Goal: Information Seeking & Learning: Check status

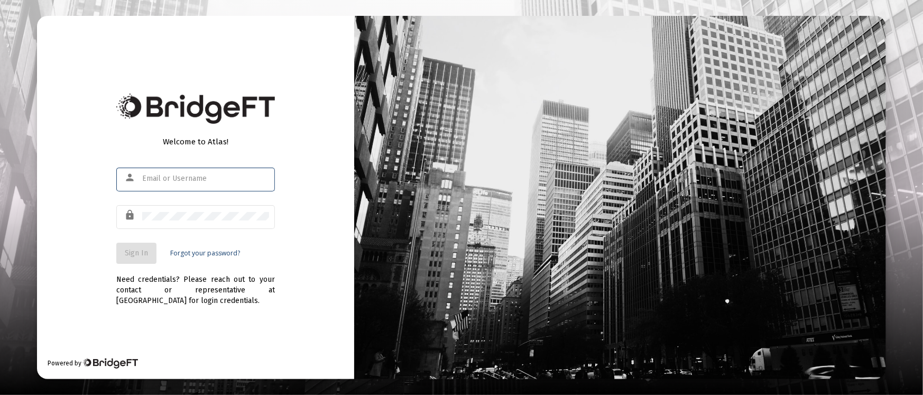
type input "[PERSON_NAME][EMAIL_ADDRESS][DOMAIN_NAME]"
click at [145, 251] on span "Sign In" at bounding box center [136, 252] width 23 height 9
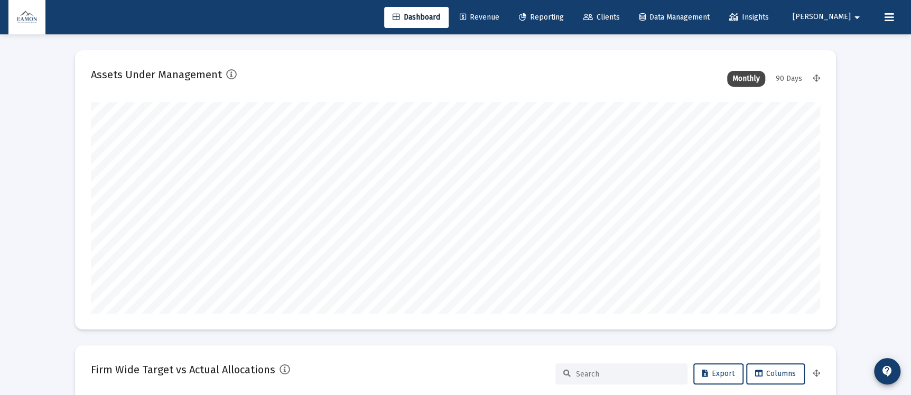
scroll to position [211, 729]
type input "[DATE]"
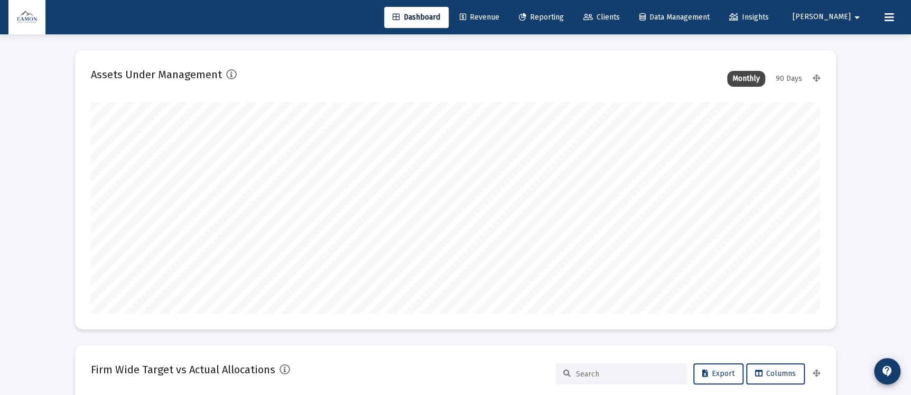
click at [564, 19] on span "Reporting" at bounding box center [541, 17] width 45 height 9
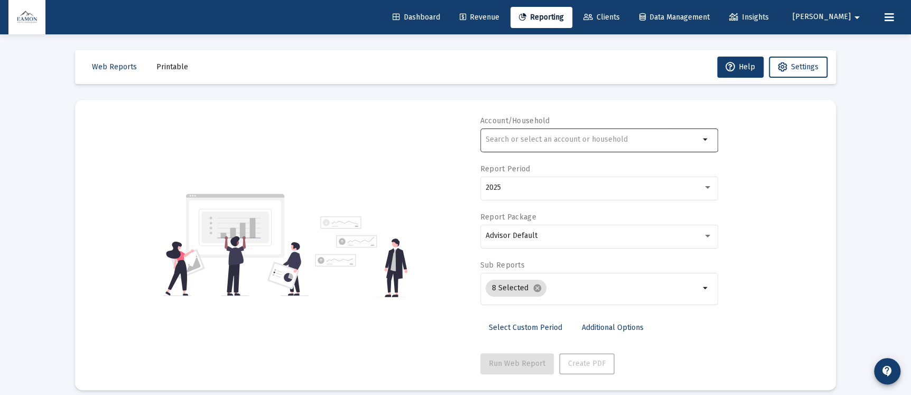
click at [540, 138] on input "text" at bounding box center [593, 139] width 214 height 8
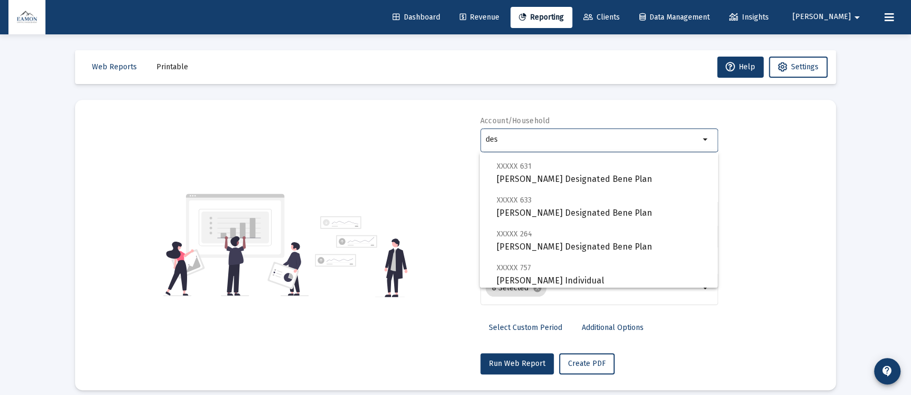
scroll to position [143, 0]
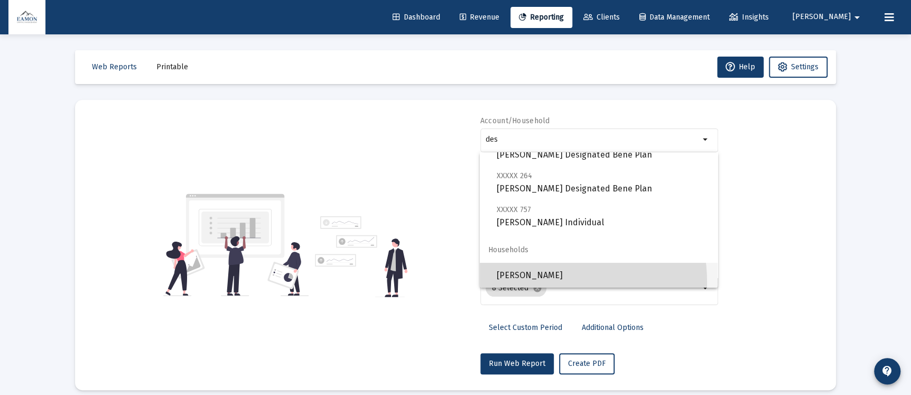
click at [540, 281] on span "[PERSON_NAME]" at bounding box center [603, 275] width 212 height 25
type input "[PERSON_NAME]"
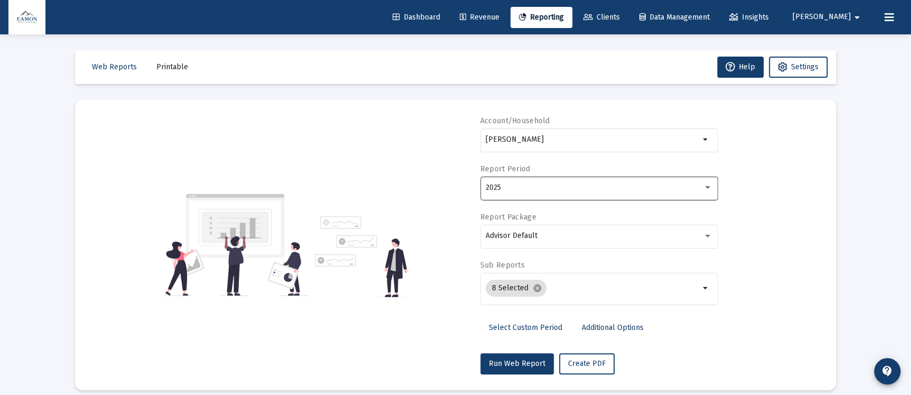
click at [558, 182] on div "2025" at bounding box center [599, 187] width 227 height 26
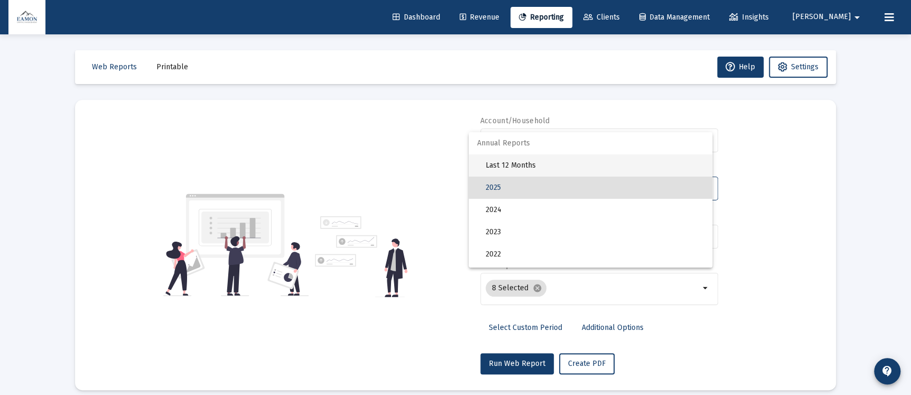
click at [522, 158] on span "Last 12 Months" at bounding box center [595, 165] width 218 height 22
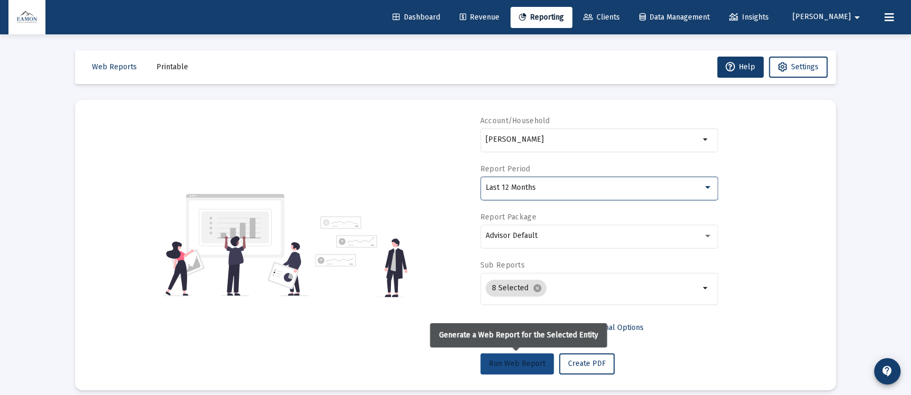
click at [523, 361] on span "Run Web Report" at bounding box center [517, 363] width 57 height 9
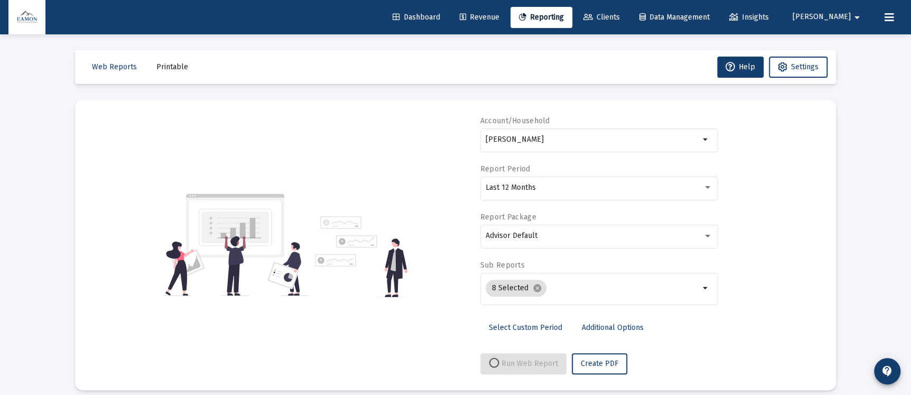
select select "View all"
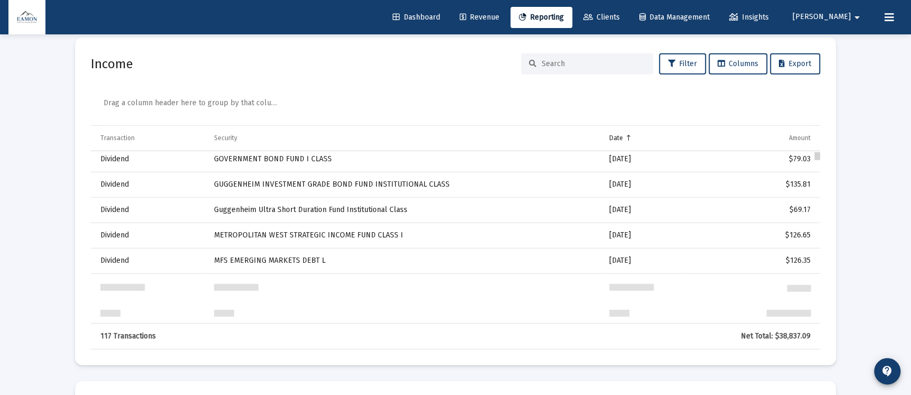
scroll to position [0, 0]
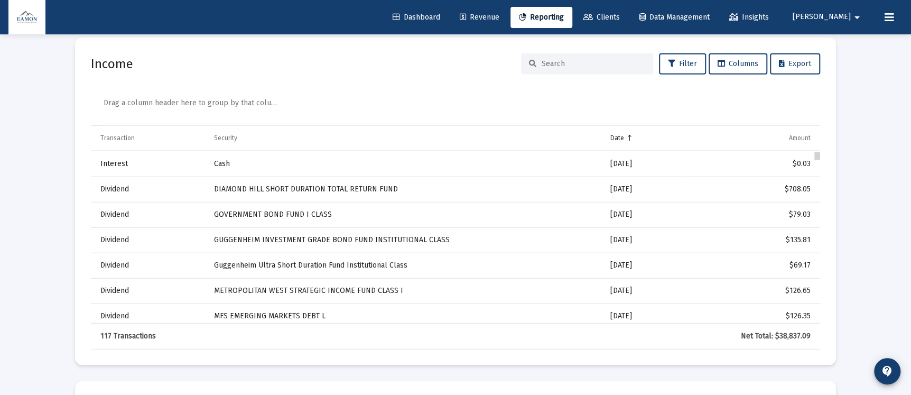
drag, startPoint x: 819, startPoint y: 206, endPoint x: 821, endPoint y: 156, distance: 49.2
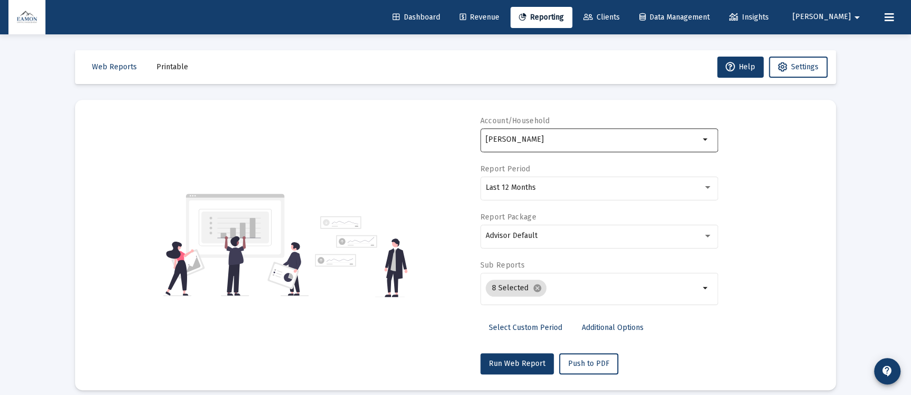
click at [586, 132] on div "[PERSON_NAME]" at bounding box center [593, 139] width 214 height 26
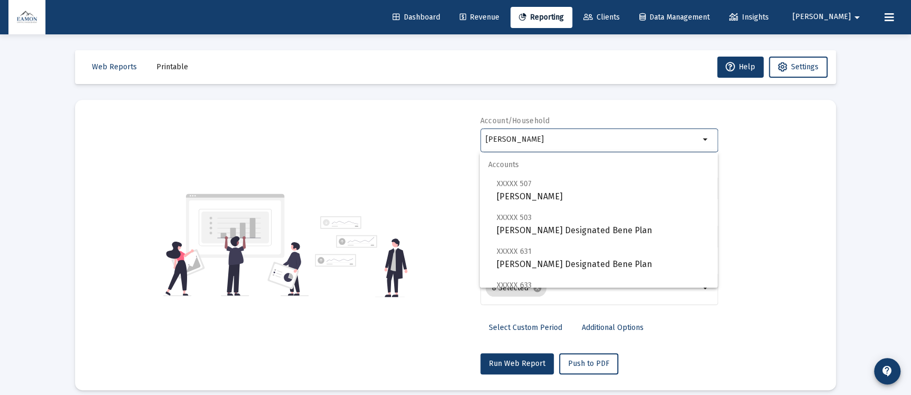
drag, startPoint x: 554, startPoint y: 139, endPoint x: 443, endPoint y: 138, distance: 110.5
click at [443, 139] on div "Account/Household [PERSON_NAME] Report Period Last 12 Months Report Package Adv…" at bounding box center [455, 245] width 729 height 258
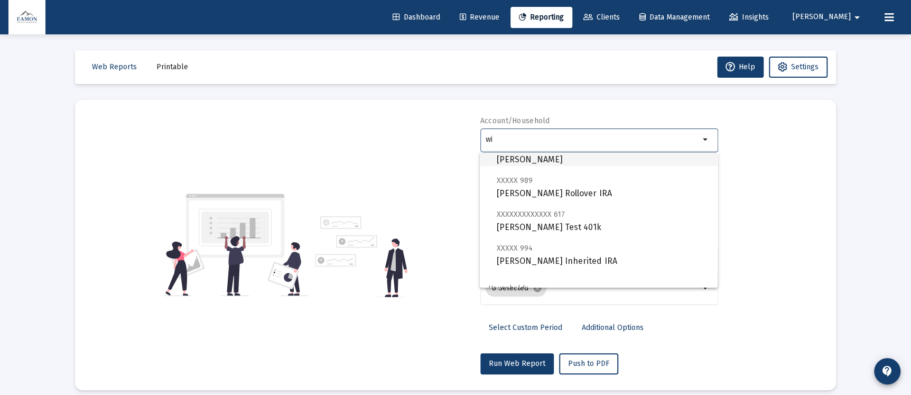
scroll to position [262, 0]
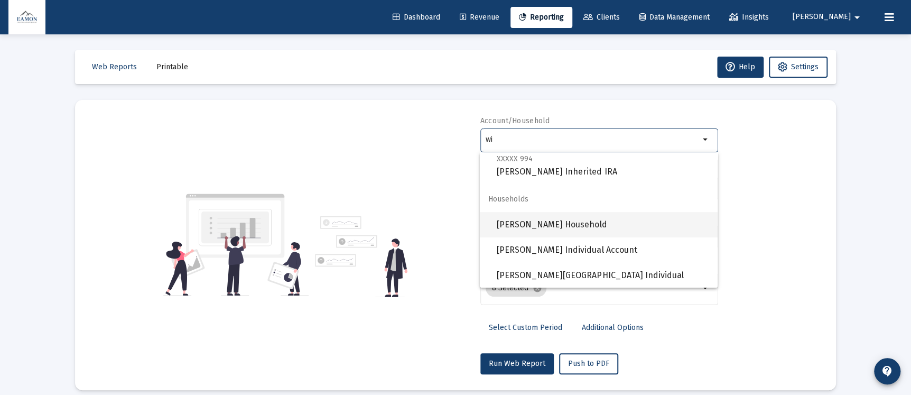
click at [574, 215] on span "[PERSON_NAME] Household" at bounding box center [603, 224] width 212 height 25
type input "[PERSON_NAME] Household"
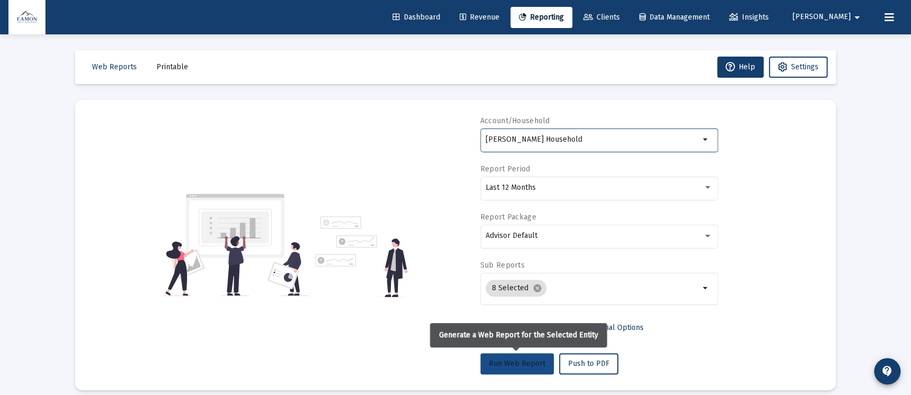
click at [517, 354] on button "Run Web Report" at bounding box center [516, 363] width 73 height 21
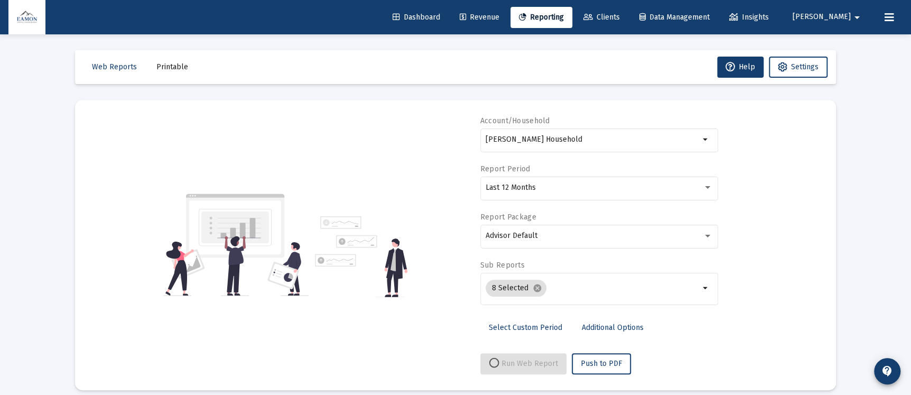
select select "View all"
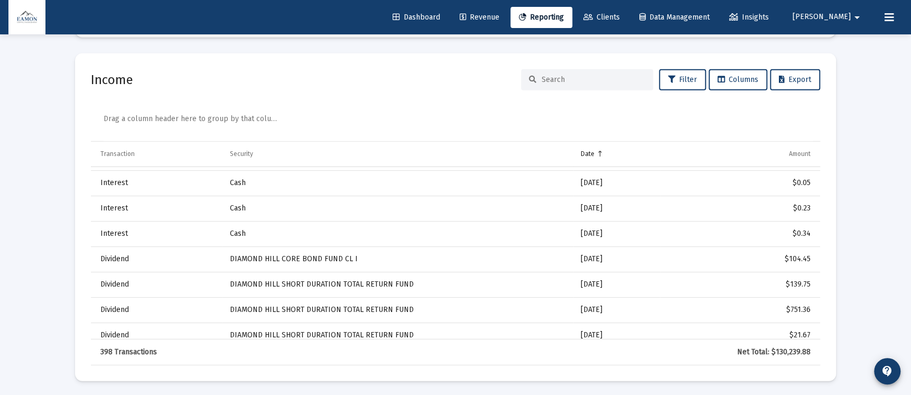
scroll to position [1823, 0]
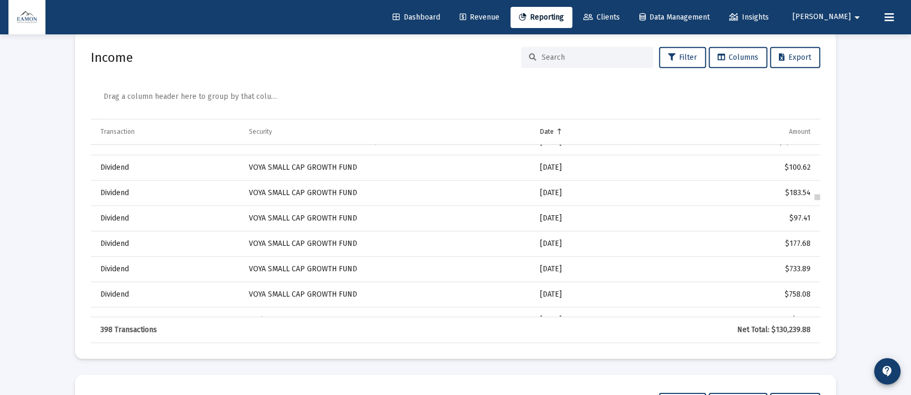
drag, startPoint x: 819, startPoint y: 150, endPoint x: 820, endPoint y: 203, distance: 53.4
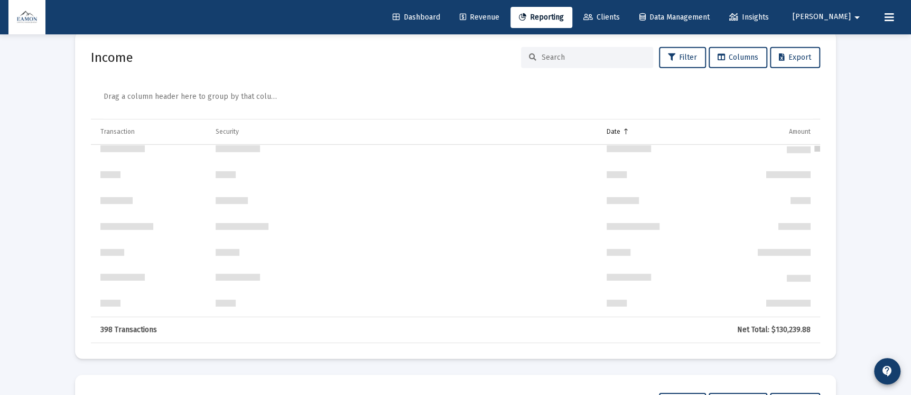
scroll to position [0, 0]
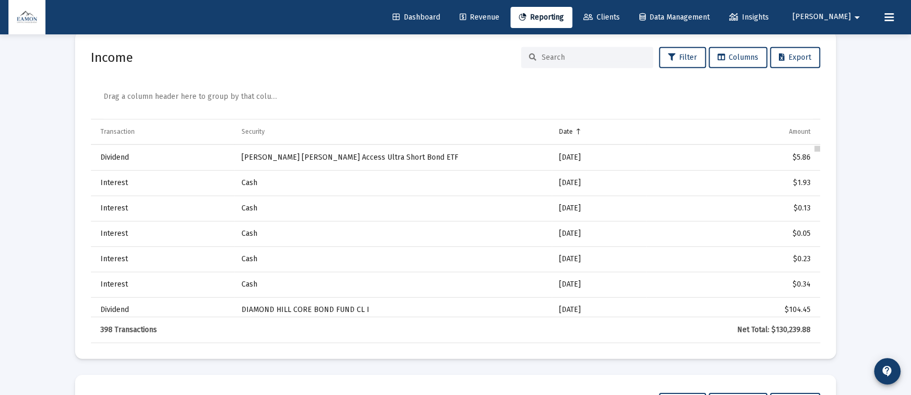
drag, startPoint x: 818, startPoint y: 309, endPoint x: 815, endPoint y: 131, distance: 178.1
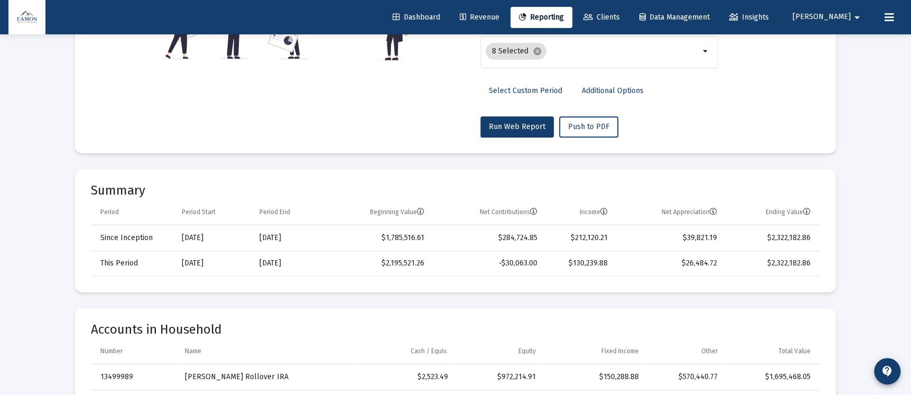
scroll to position [237, 0]
